Goal: Download file/media

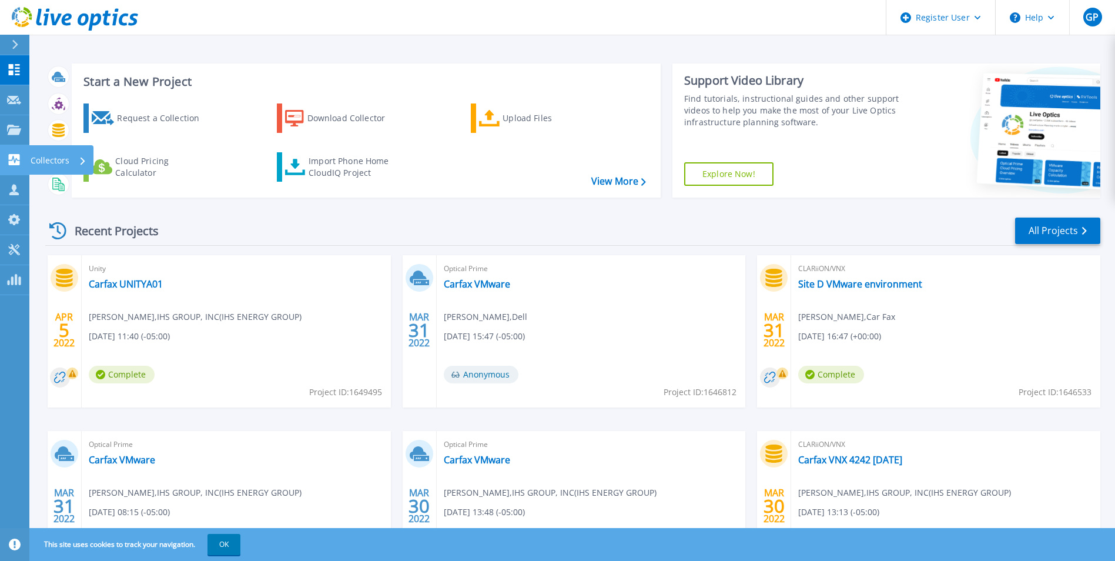
click at [17, 161] on icon at bounding box center [14, 159] width 14 height 11
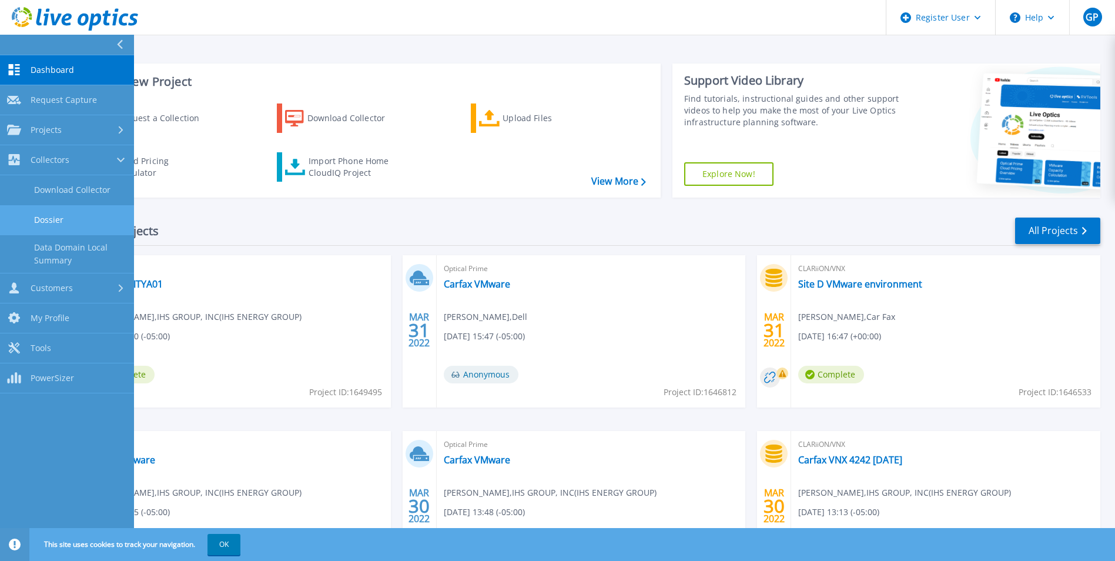
click at [55, 218] on link "Dossier" at bounding box center [67, 220] width 134 height 30
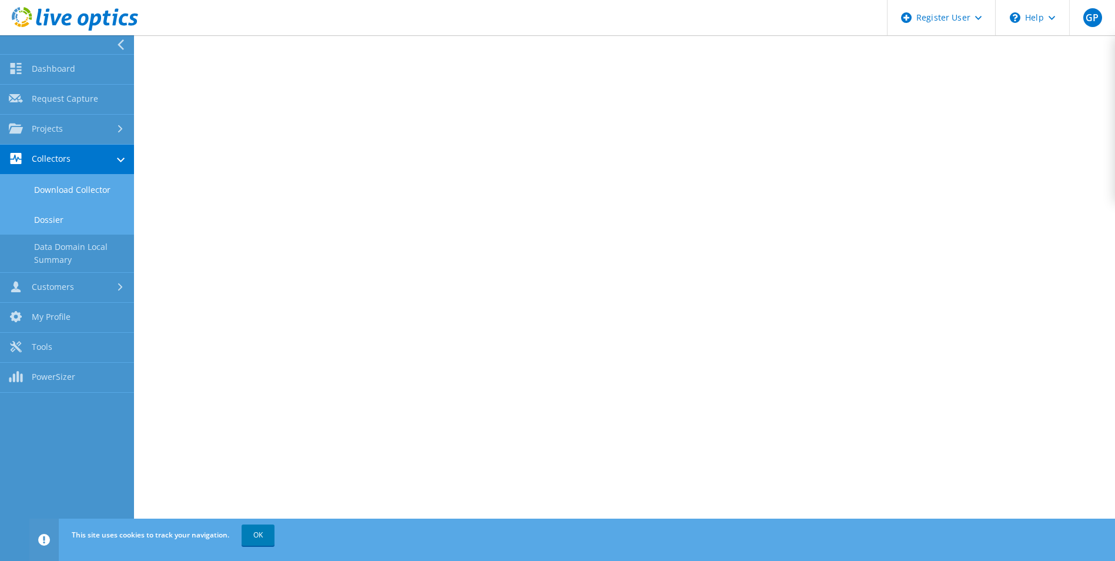
click at [68, 194] on link "Download Collector" at bounding box center [67, 190] width 134 height 30
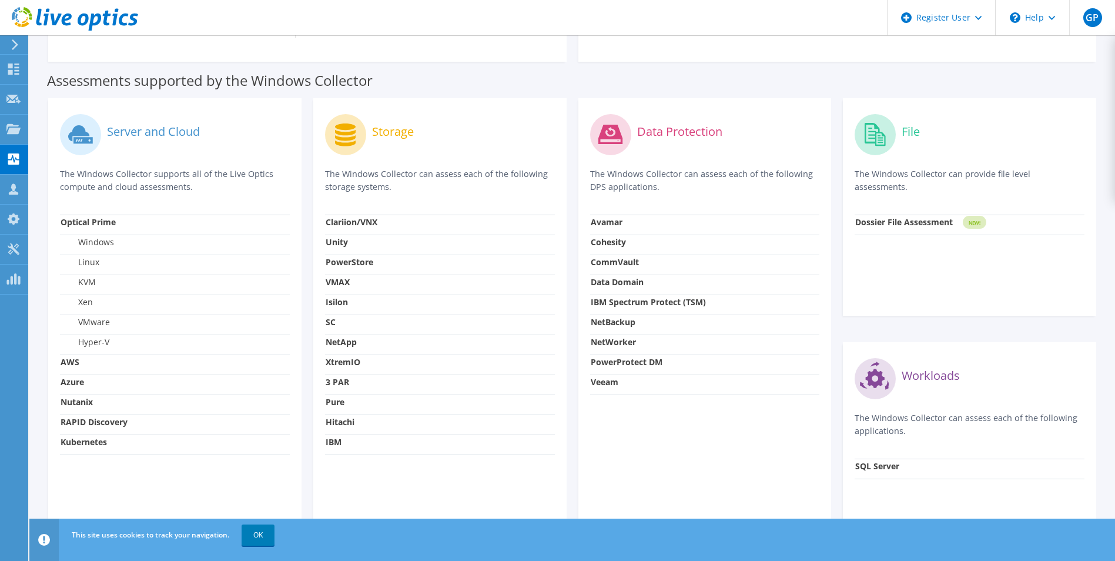
scroll to position [353, 0]
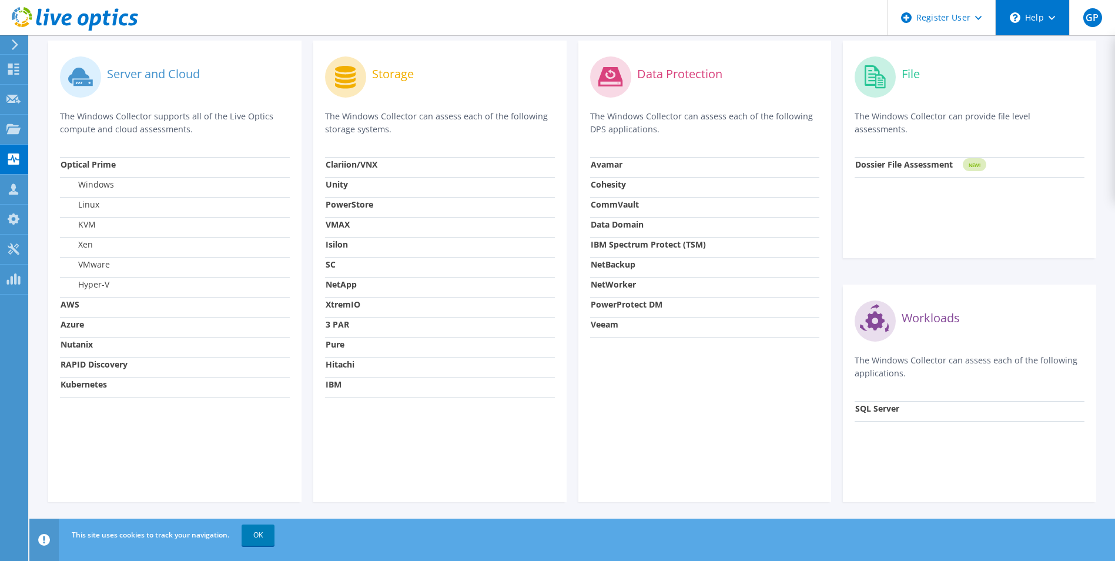
click at [1010, 19] on icon "\n" at bounding box center [1015, 17] width 11 height 11
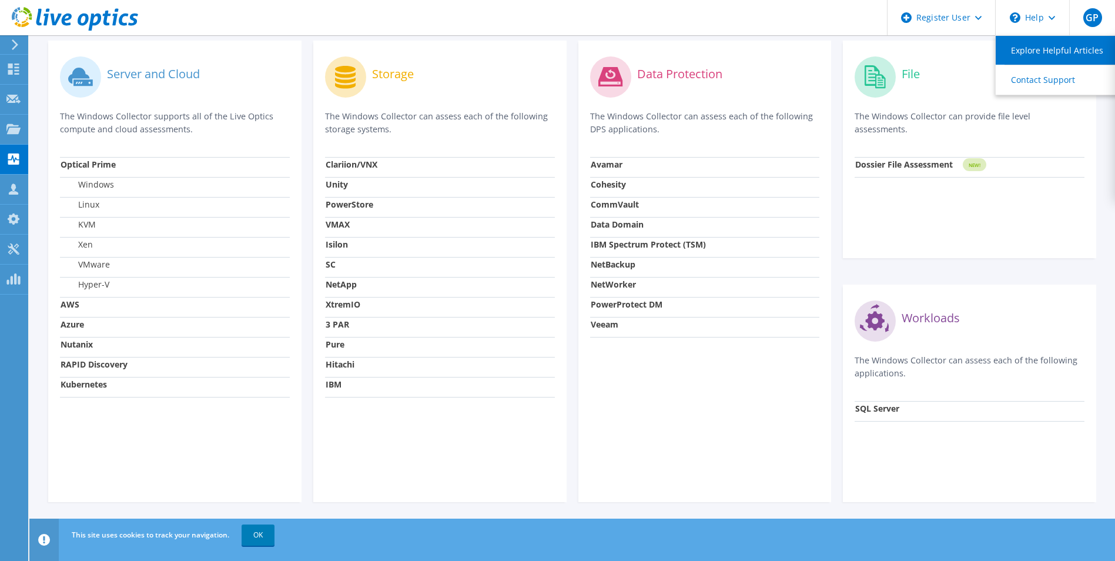
click at [1038, 49] on link "Explore Helpful Articles" at bounding box center [1061, 50] width 131 height 29
click at [1036, 49] on link "Explore Helpful Articles" at bounding box center [1061, 50] width 131 height 29
